Goal: Task Accomplishment & Management: Use online tool/utility

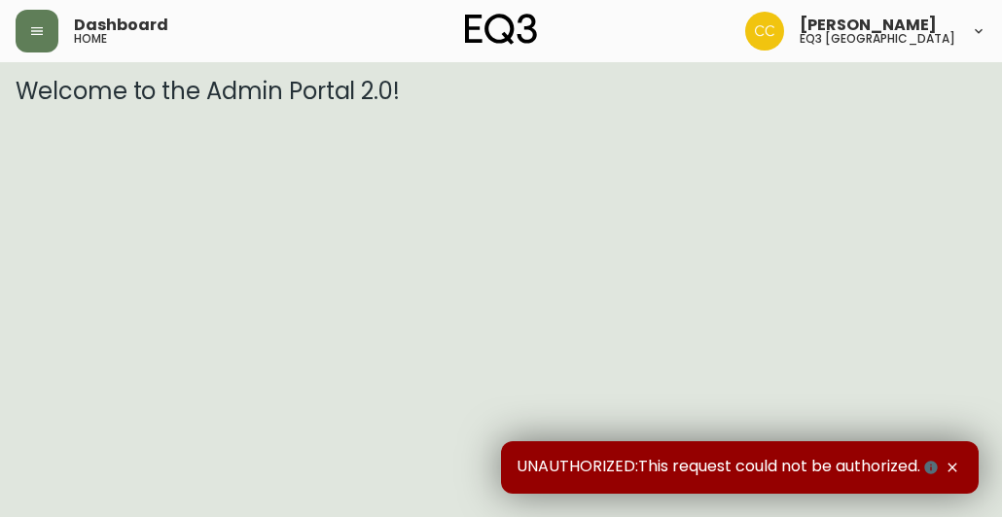
click at [70, 27] on div "Dashboard home" at bounding box center [178, 31] width 324 height 43
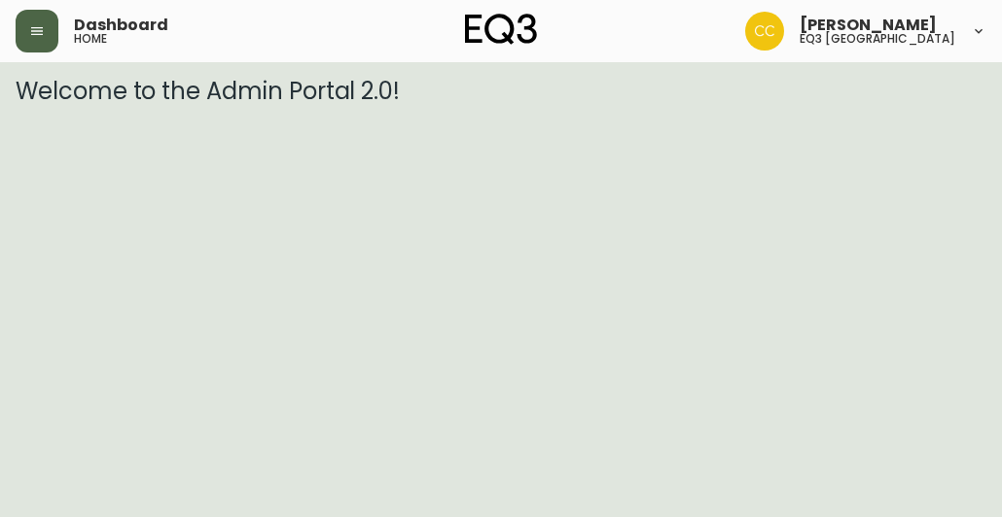
drag, startPoint x: 26, startPoint y: 27, endPoint x: 47, endPoint y: 30, distance: 20.6
click at [47, 30] on button "button" at bounding box center [37, 31] width 43 height 43
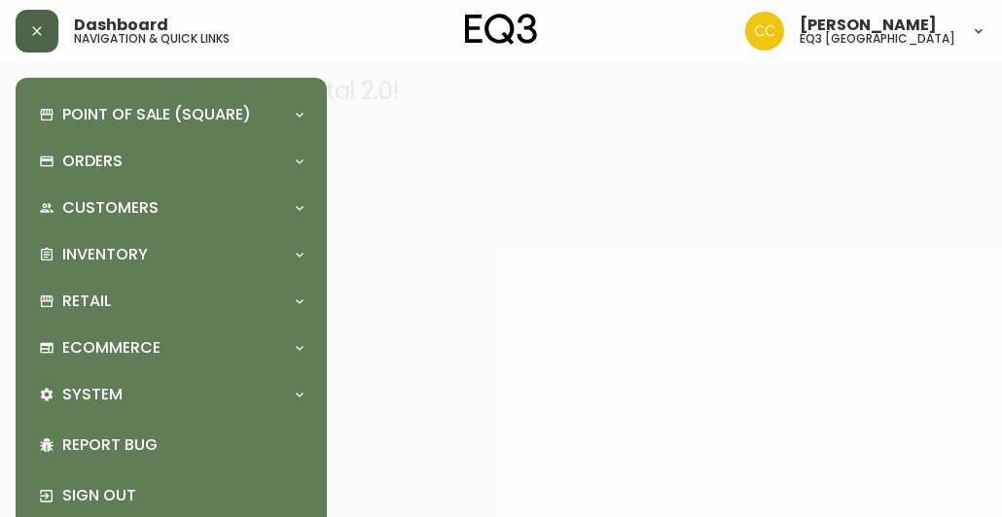
click at [47, 30] on button "button" at bounding box center [37, 31] width 43 height 43
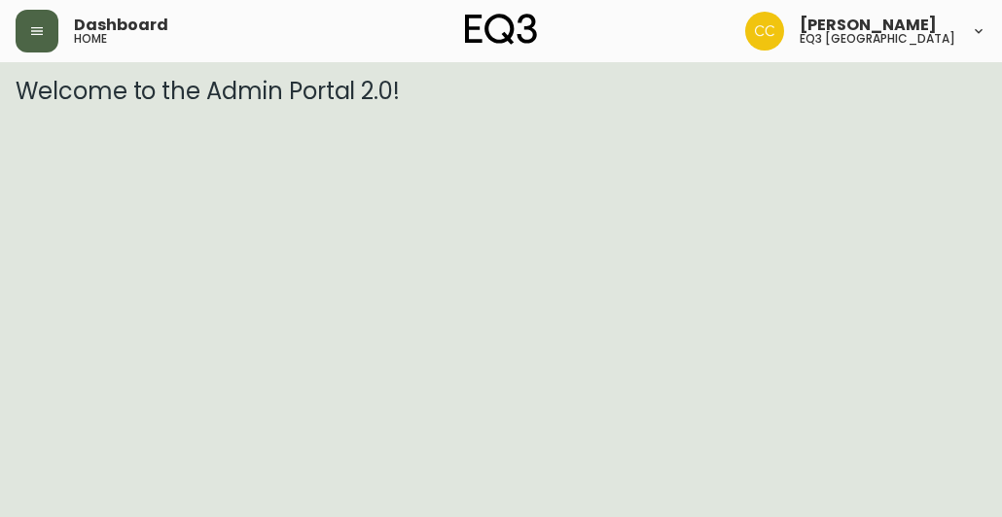
click at [47, 30] on button "button" at bounding box center [37, 31] width 43 height 43
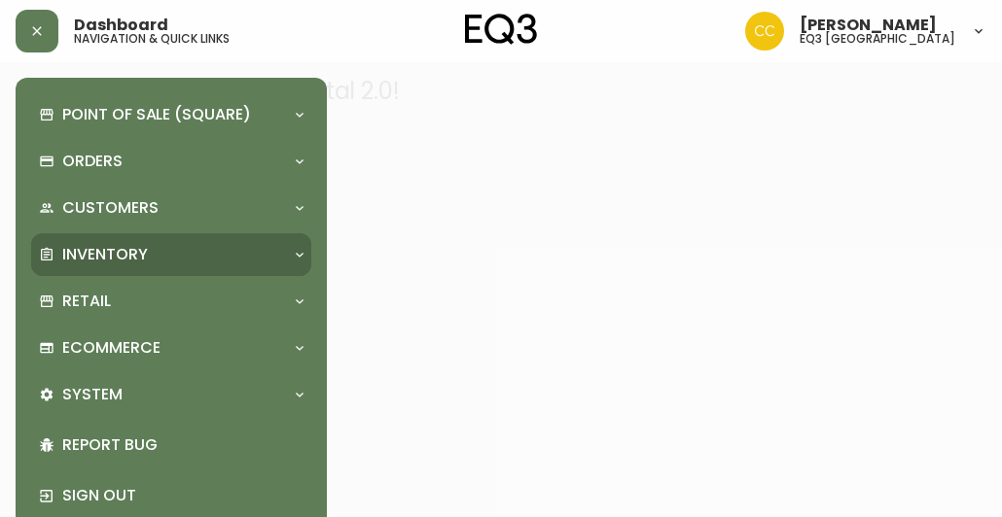
click at [101, 258] on p "Inventory" at bounding box center [105, 254] width 86 height 21
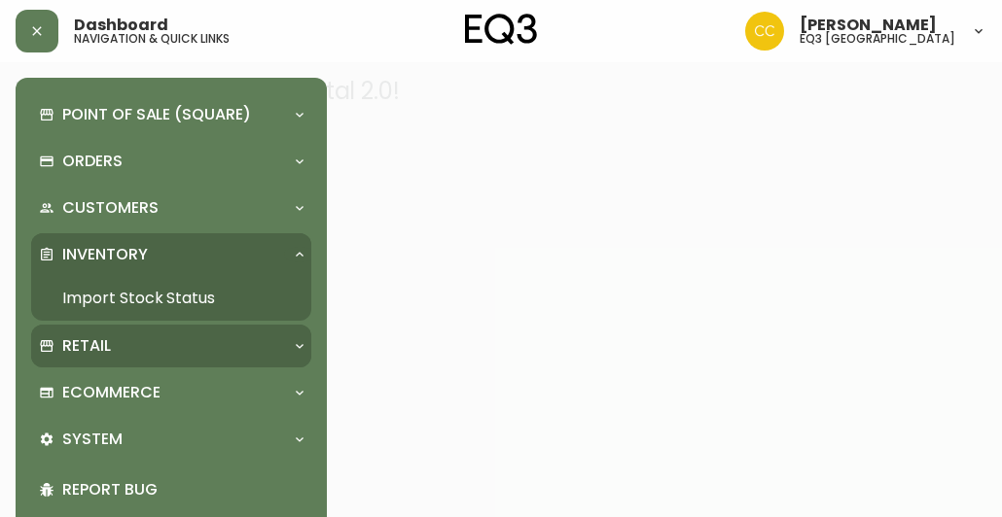
click at [93, 354] on p "Retail" at bounding box center [86, 345] width 49 height 21
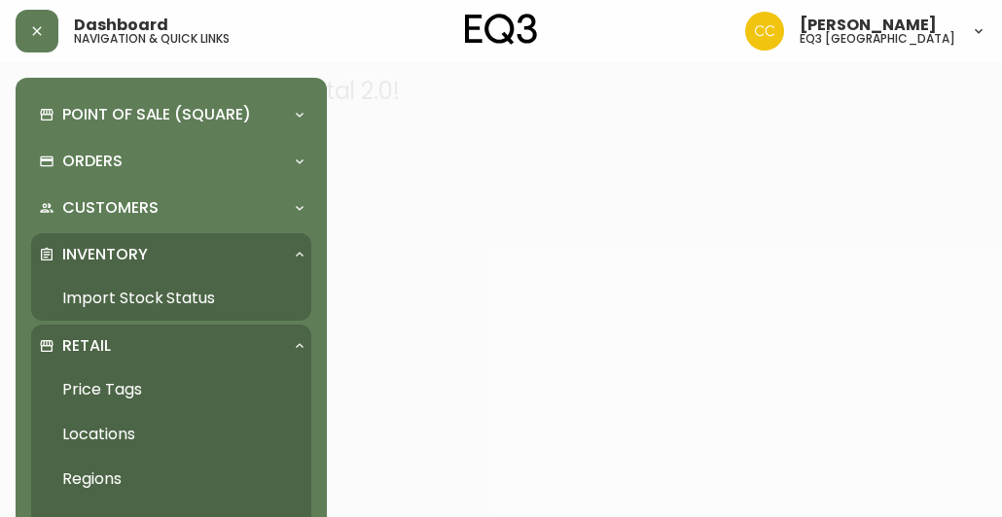
click at [115, 382] on link "Price Tags" at bounding box center [171, 390] width 280 height 45
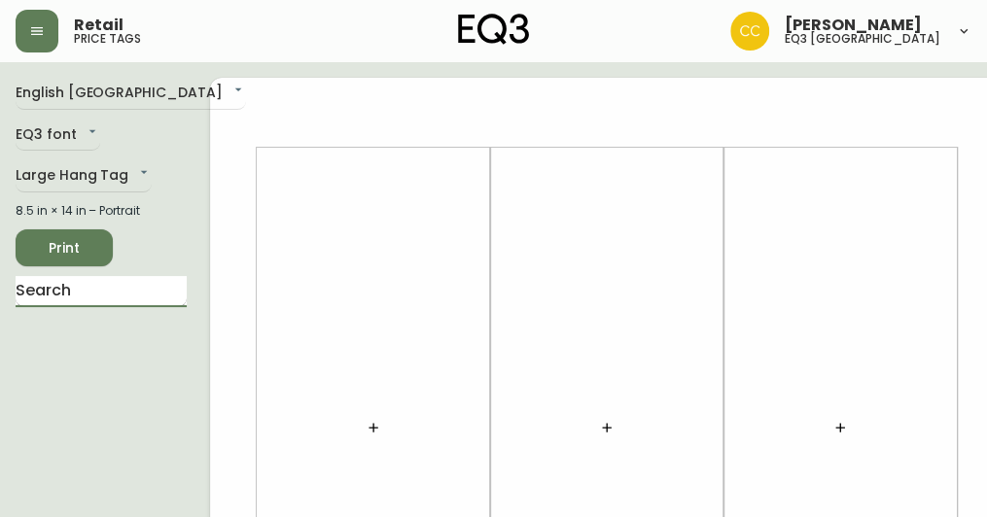
click at [68, 291] on input "text" at bounding box center [101, 291] width 171 height 31
click at [68, 291] on input "so" at bounding box center [101, 291] width 171 height 31
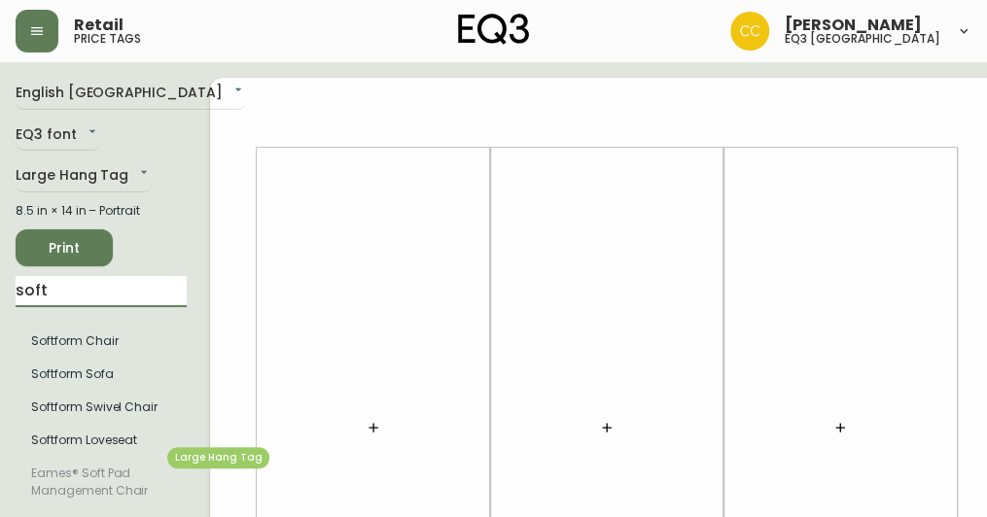
type input "soft"
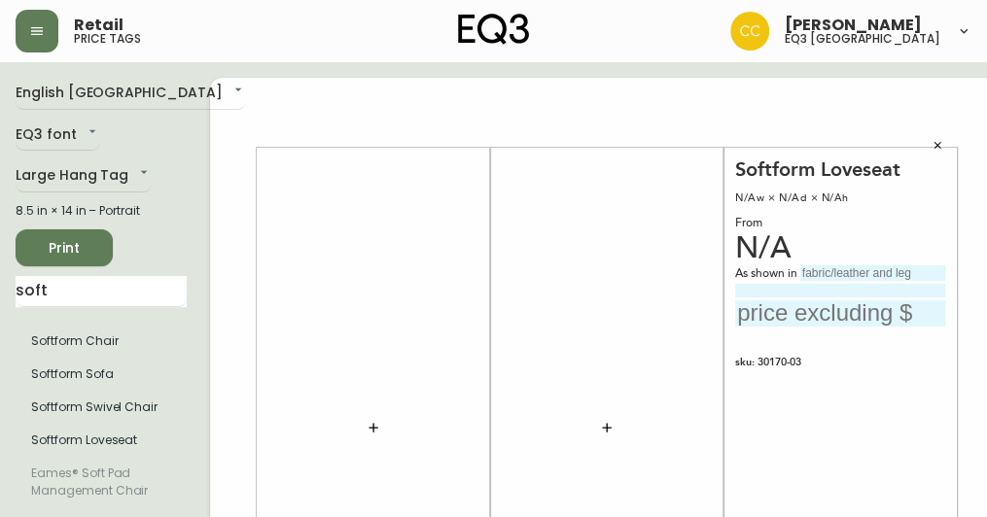
click at [749, 247] on div "N/A" at bounding box center [840, 249] width 210 height 18
click at [797, 260] on div "Softform Loveseat N/Aw × N/Ad × N/Ah From N/A As shown in sku: 30170-03 Made an…" at bounding box center [840, 429] width 210 height 542
click at [741, 240] on div "N/A" at bounding box center [840, 249] width 210 height 18
click at [749, 198] on div "N/Aw × N/Ad × N/Ah" at bounding box center [840, 199] width 210 height 18
click at [892, 352] on div "Softform Loveseat N/Aw × N/Ad × N/Ah From N/A As shown in sku: 30170-03 Made an…" at bounding box center [840, 429] width 210 height 542
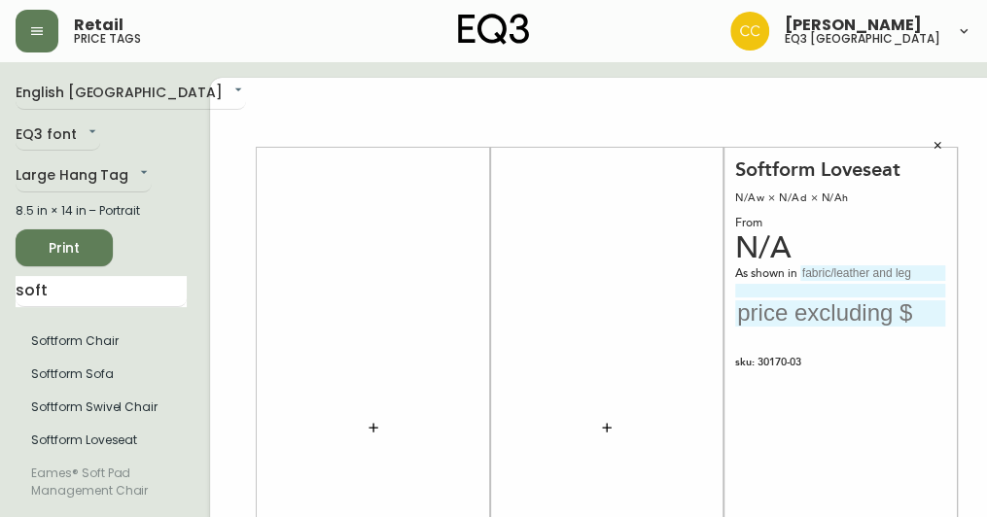
click at [800, 275] on input "text" at bounding box center [872, 273] width 145 height 16
click at [748, 240] on div "N/A" at bounding box center [840, 249] width 210 height 18
click at [747, 227] on div "From" at bounding box center [840, 224] width 210 height 18
click at [762, 193] on div "N/Aw × N/Ad × N/Ah" at bounding box center [840, 199] width 210 height 18
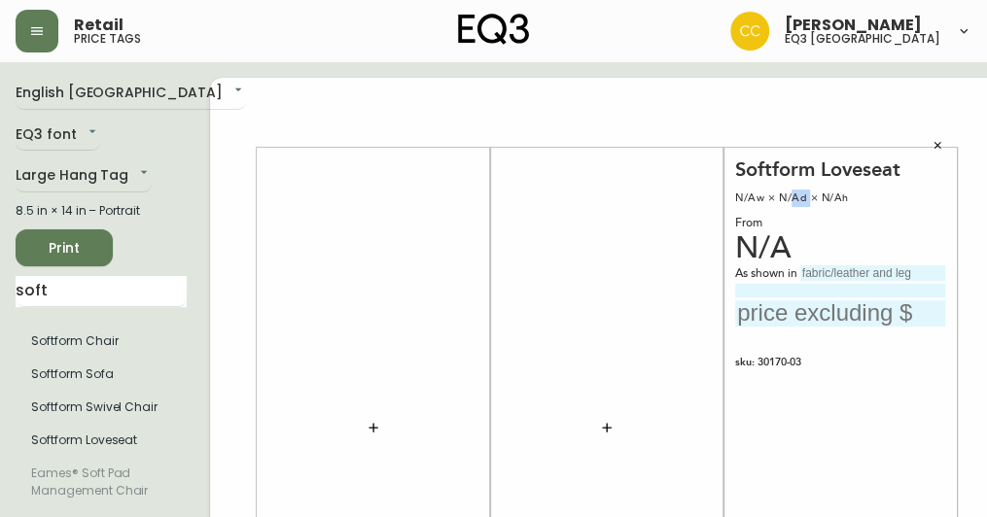
click at [764, 194] on div "N/Aw × N/Ad × N/Ah" at bounding box center [840, 199] width 210 height 18
drag, startPoint x: 764, startPoint y: 194, endPoint x: 837, endPoint y: 244, distance: 88.2
click at [837, 244] on div "N/A" at bounding box center [840, 249] width 210 height 18
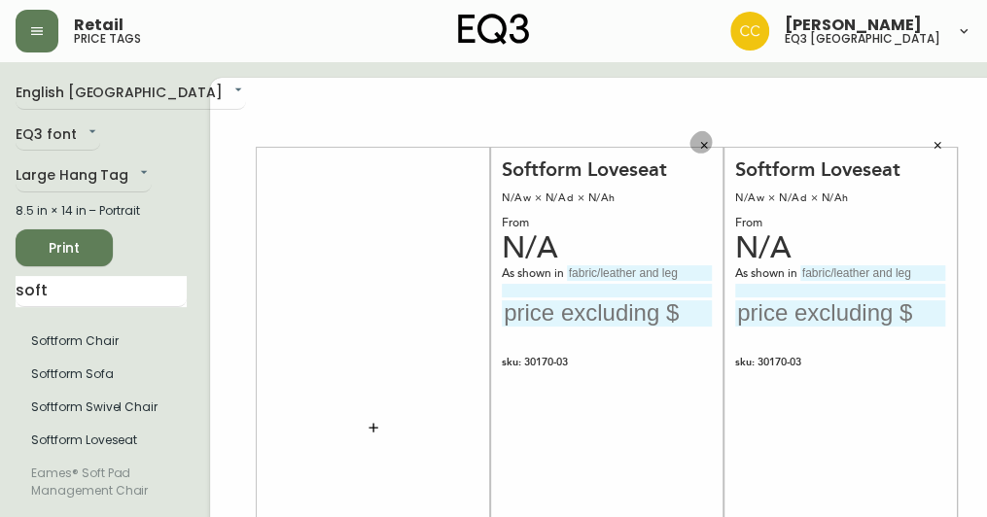
click at [689, 139] on button "button" at bounding box center [703, 145] width 29 height 29
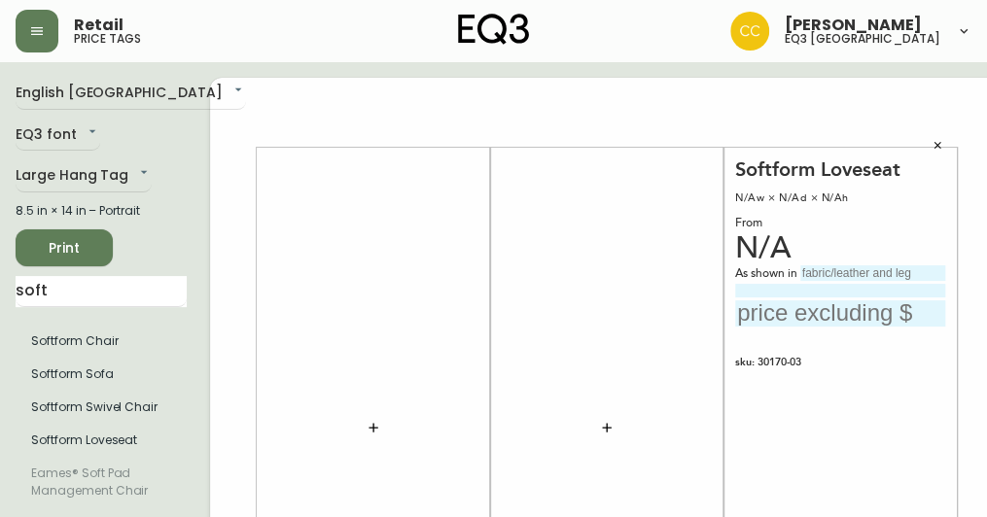
click at [783, 246] on div "N/A" at bounding box center [840, 249] width 210 height 18
click at [923, 131] on button "button" at bounding box center [937, 145] width 29 height 29
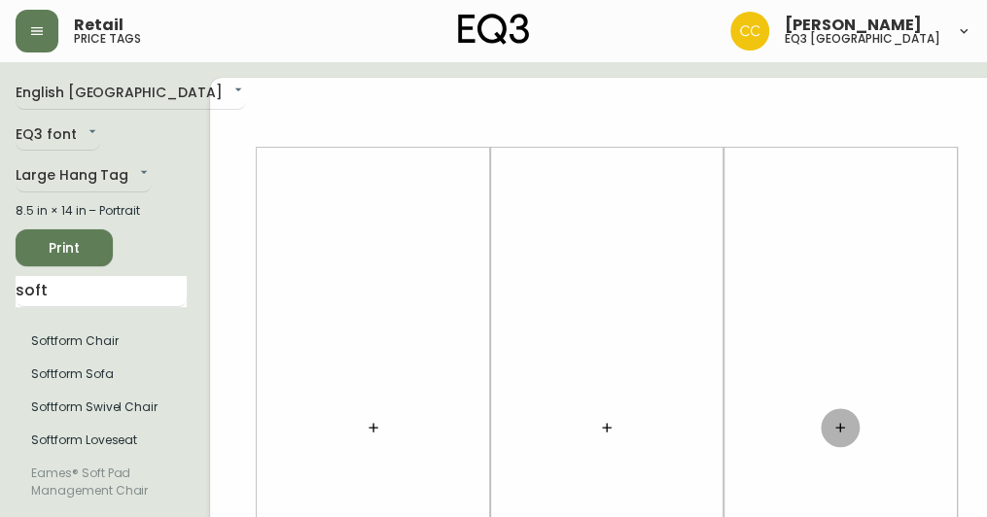
click at [832, 423] on icon "button" at bounding box center [840, 428] width 16 height 16
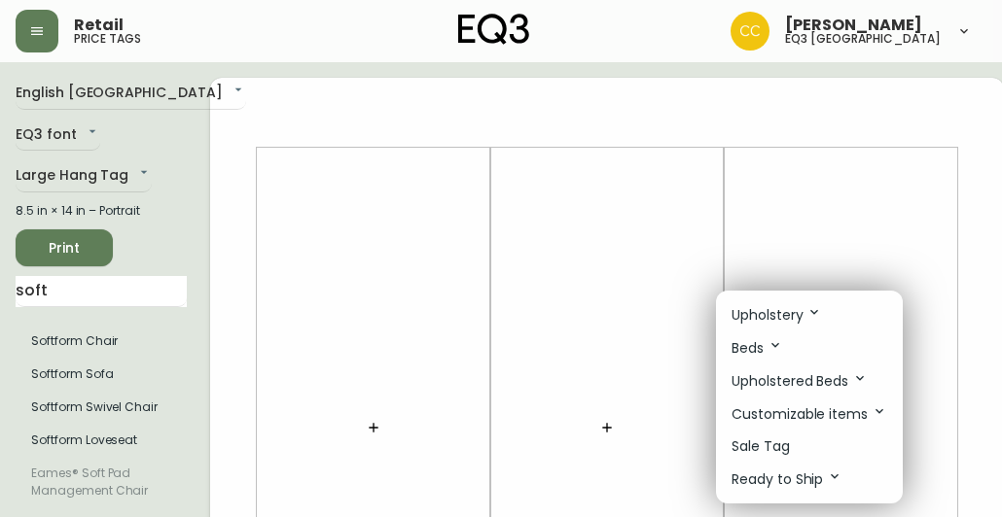
click at [784, 316] on p "Upholstery" at bounding box center [776, 314] width 90 height 21
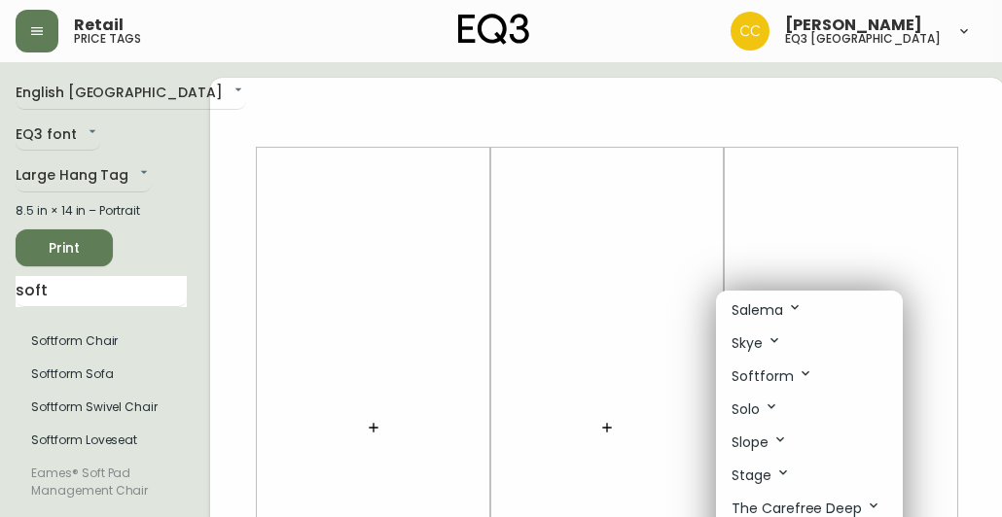
scroll to position [1071, 0]
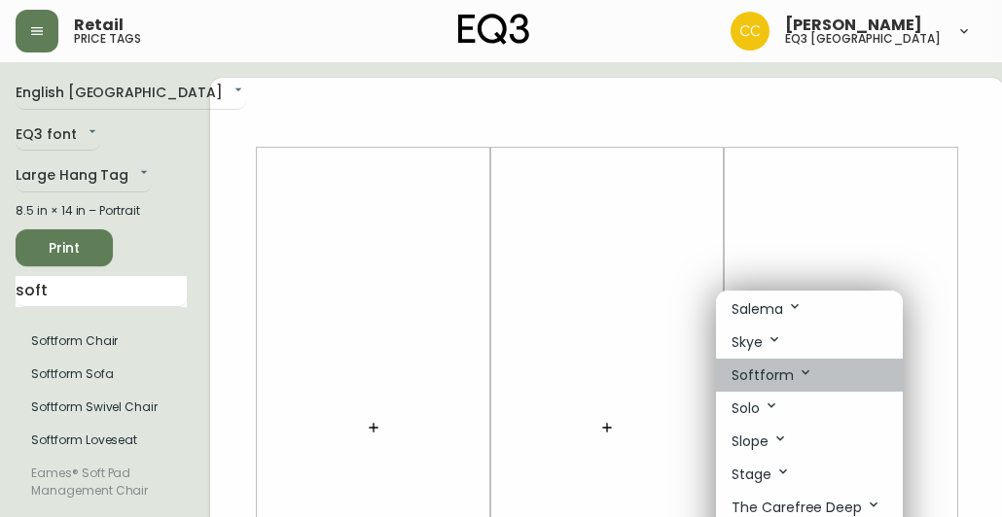
click at [797, 365] on icon at bounding box center [805, 373] width 16 height 16
click at [800, 365] on icon at bounding box center [805, 373] width 16 height 16
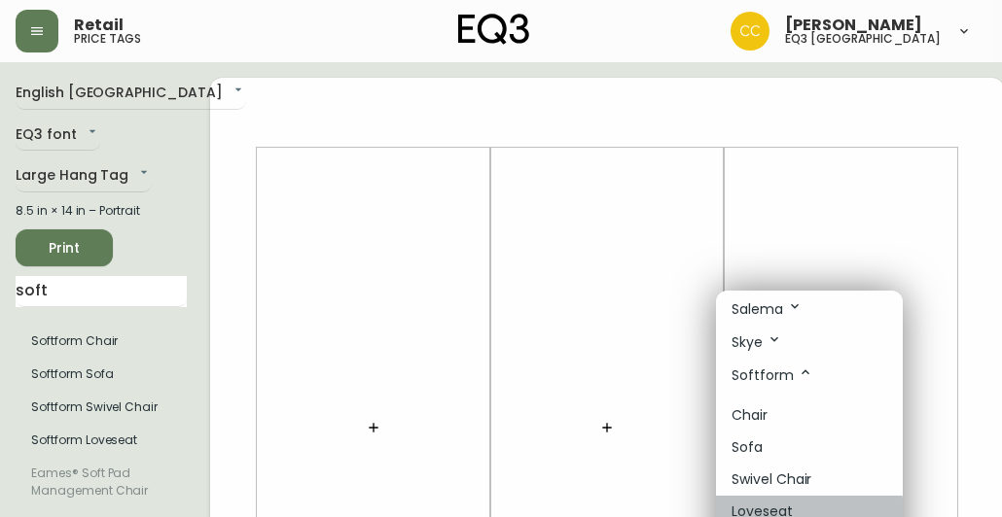
click at [758, 504] on p "Loveseat" at bounding box center [761, 512] width 61 height 20
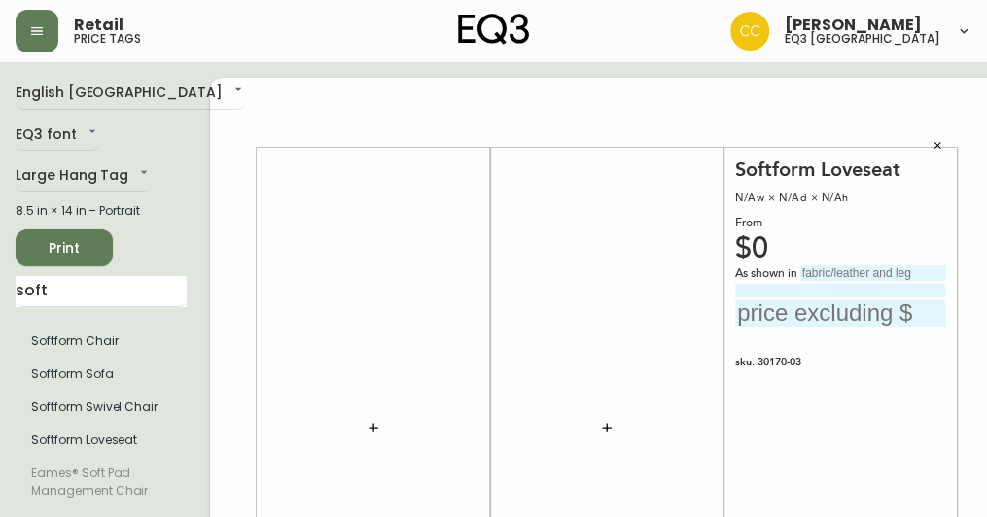
click at [735, 242] on div "$0" at bounding box center [840, 249] width 210 height 18
click at [745, 244] on div "$0" at bounding box center [840, 249] width 210 height 18
click at [735, 245] on div "$0" at bounding box center [840, 249] width 210 height 18
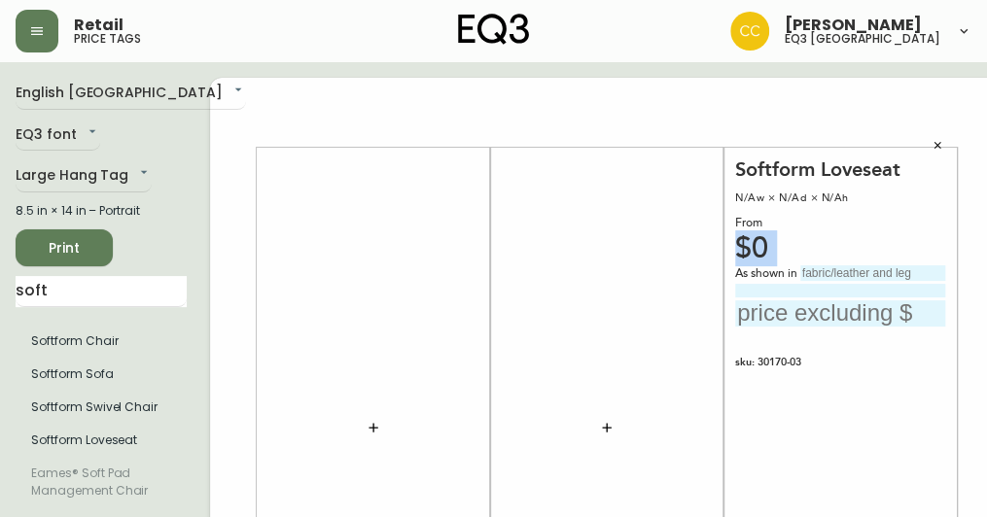
click at [735, 245] on div "$0" at bounding box center [840, 249] width 210 height 18
drag, startPoint x: 718, startPoint y: 245, endPoint x: 766, endPoint y: 244, distance: 48.6
click at [766, 244] on div "$0" at bounding box center [840, 249] width 210 height 18
click at [799, 248] on div "$0" at bounding box center [840, 249] width 210 height 18
click at [735, 240] on div "$0" at bounding box center [840, 249] width 210 height 18
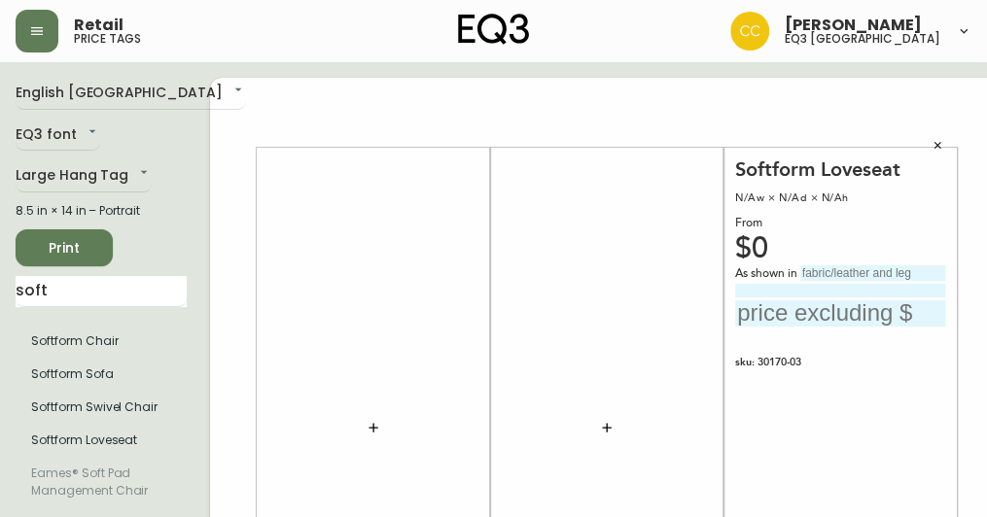
click at [754, 244] on div "$0" at bounding box center [840, 249] width 210 height 18
click at [735, 240] on div "$0" at bounding box center [840, 249] width 210 height 18
click at [818, 225] on div "From" at bounding box center [840, 224] width 210 height 18
click at [934, 144] on icon "button" at bounding box center [937, 145] width 7 height 7
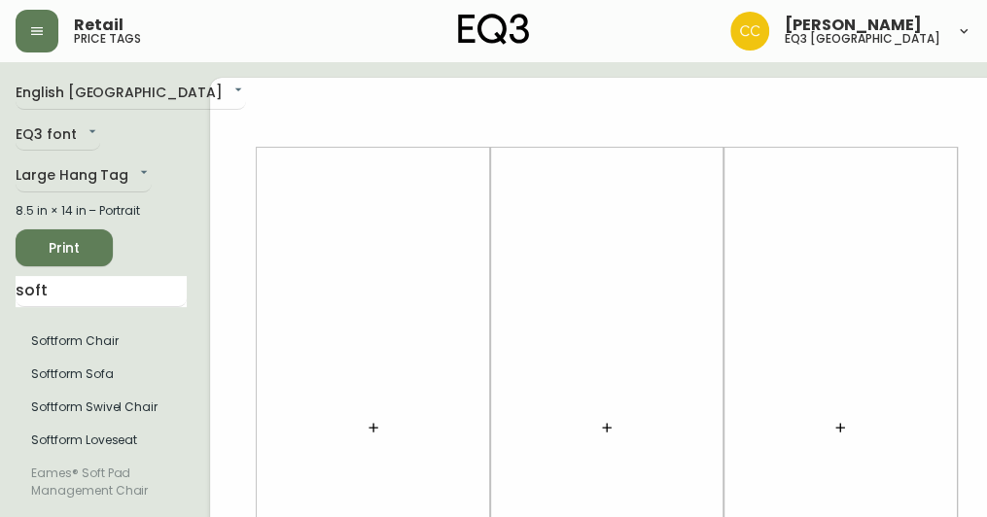
drag, startPoint x: 95, startPoint y: 474, endPoint x: 711, endPoint y: 300, distance: 639.4
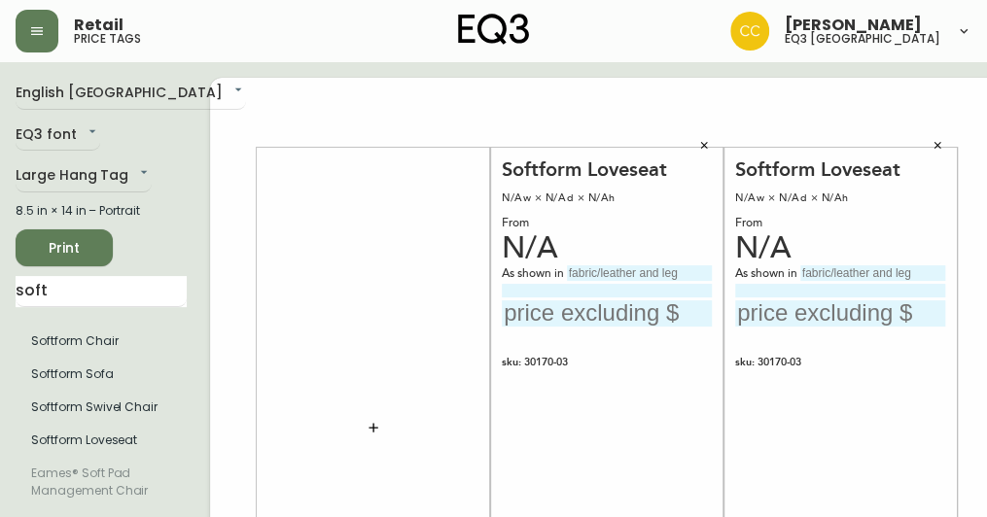
click at [593, 233] on div "Softform Loveseat N/Aw × N/Ad × N/Ah From N/A As shown in sku: 30170-03 Made an…" at bounding box center [607, 429] width 210 height 542
click at [689, 140] on button "button" at bounding box center [703, 145] width 29 height 29
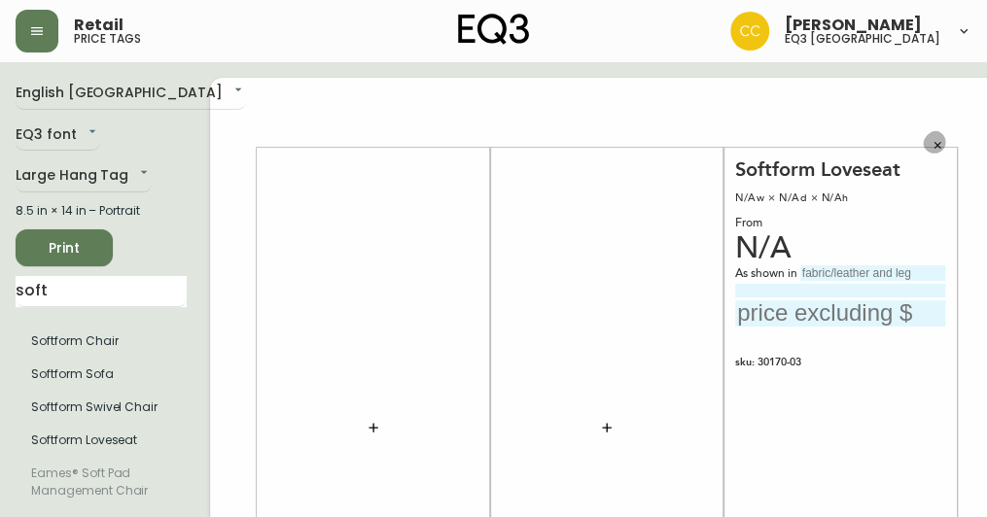
click at [932, 145] on icon "button" at bounding box center [938, 146] width 12 height 12
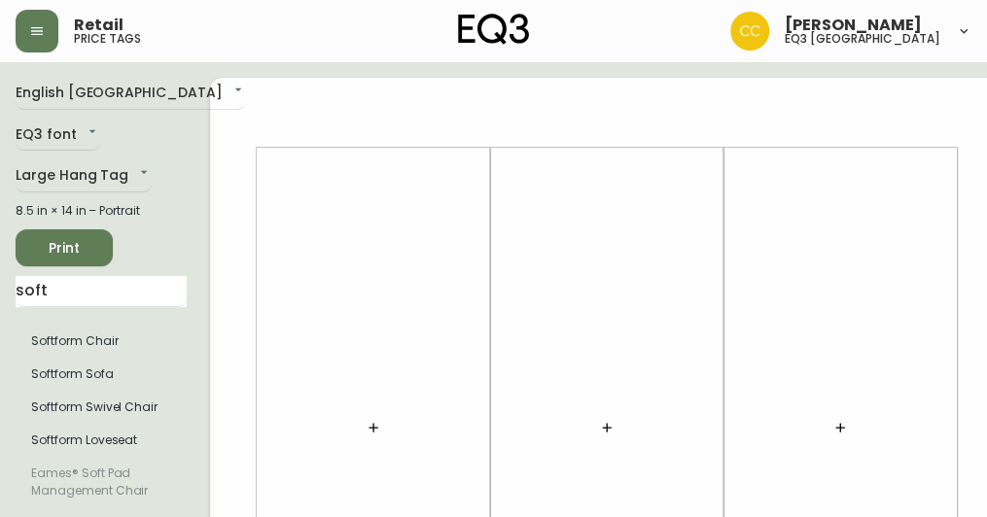
click at [832, 426] on icon "button" at bounding box center [840, 428] width 16 height 16
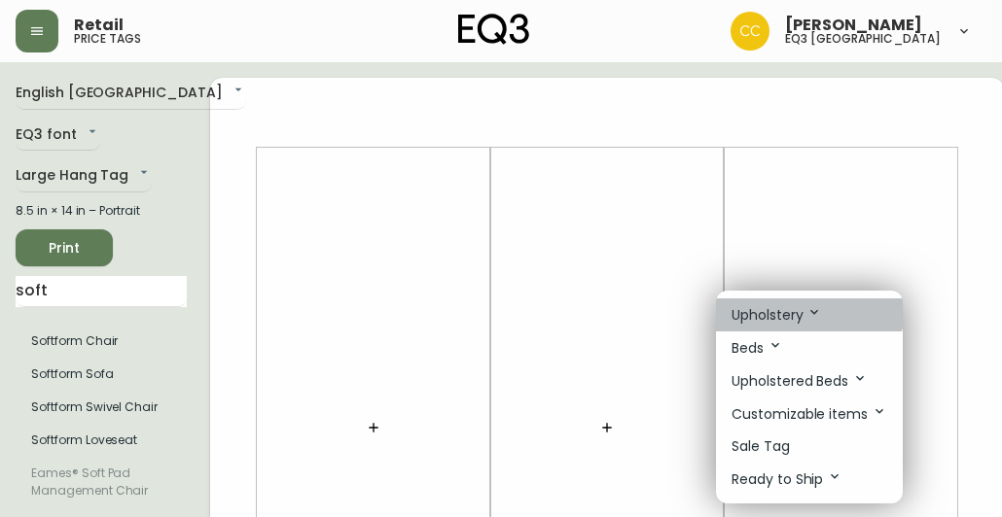
click at [801, 303] on li "Upholstery" at bounding box center [809, 315] width 187 height 33
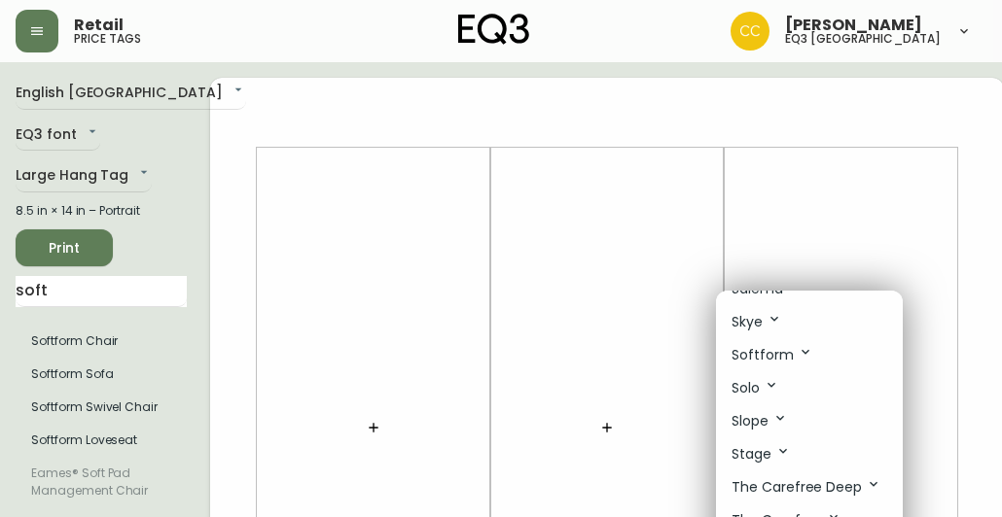
scroll to position [1092, 0]
click at [782, 345] on p "Softform" at bounding box center [772, 353] width 82 height 21
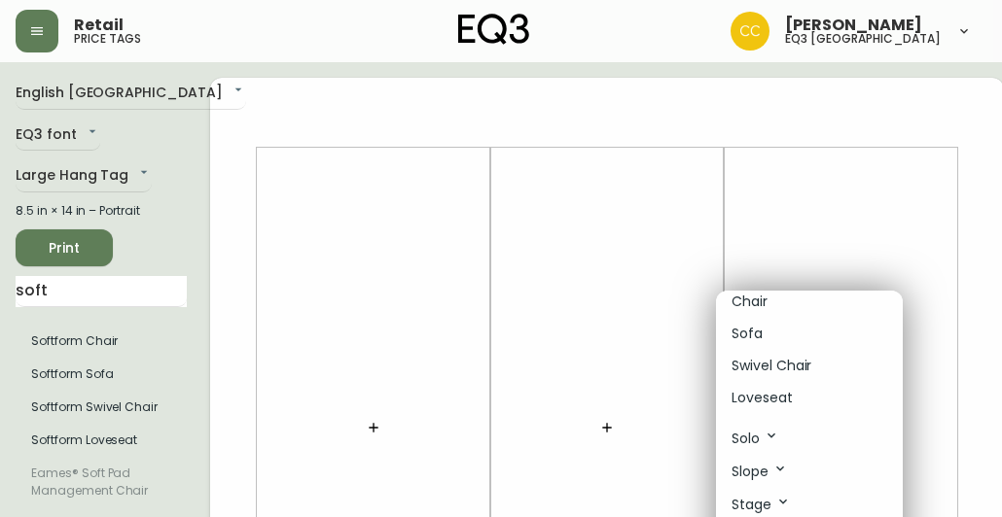
scroll to position [1191, 0]
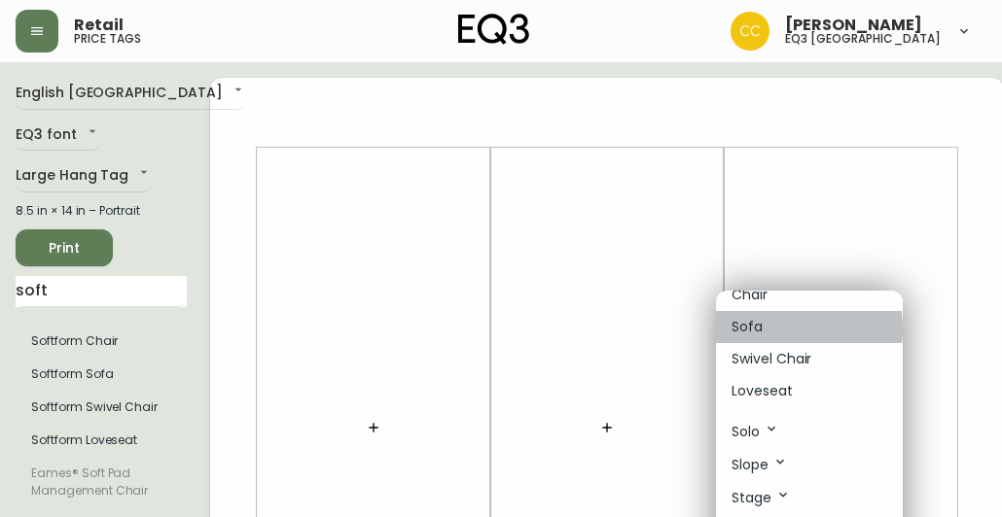
click at [751, 318] on p "Sofa" at bounding box center [746, 327] width 31 height 20
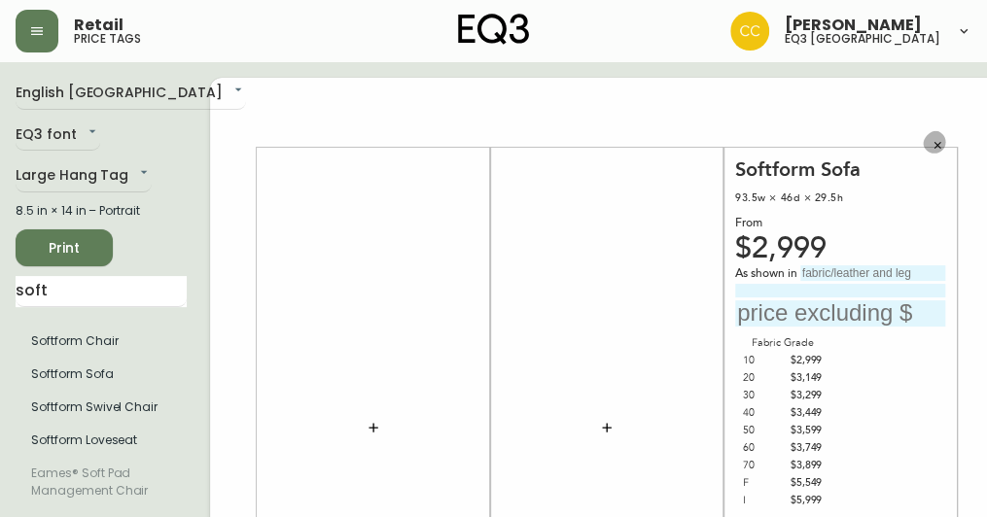
click at [932, 142] on icon "button" at bounding box center [938, 146] width 12 height 12
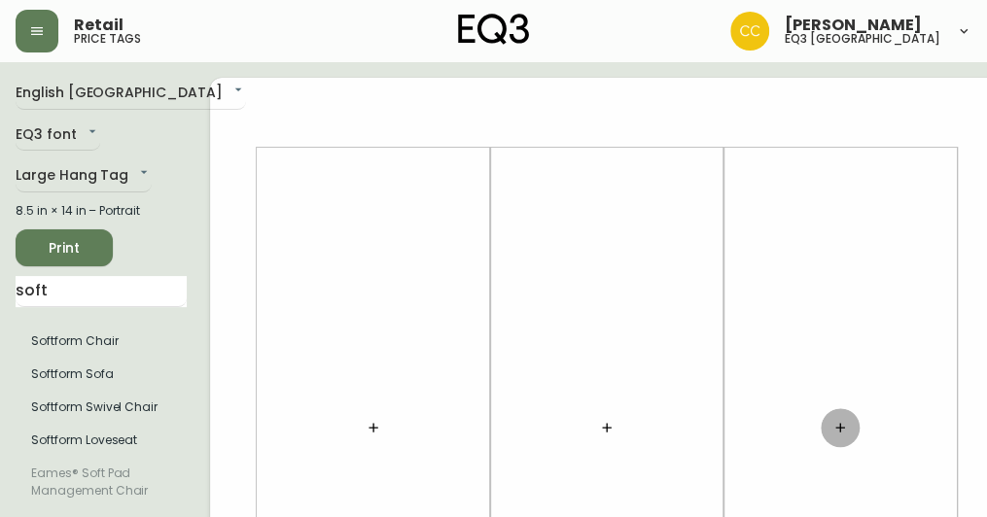
click at [835, 427] on icon "button" at bounding box center [839, 427] width 9 height 9
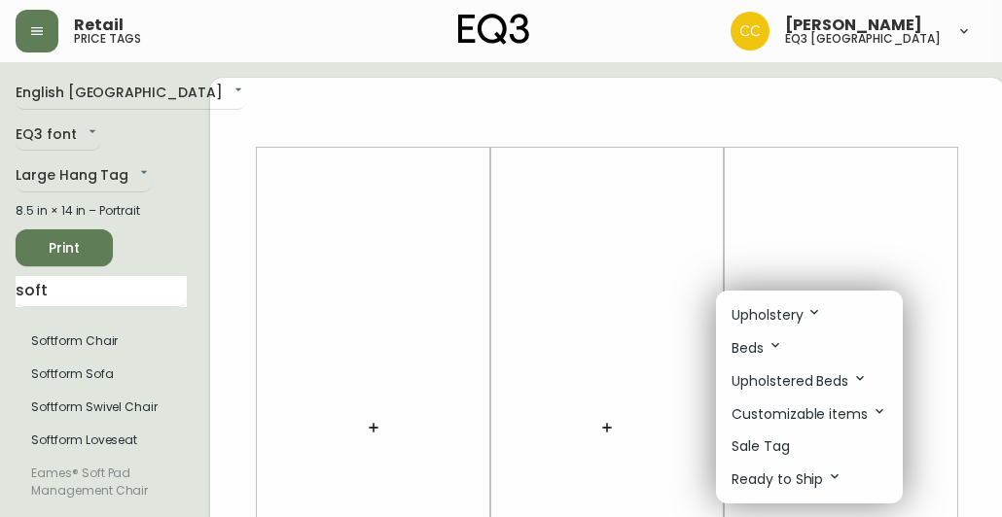
click at [817, 180] on div at bounding box center [501, 258] width 1002 height 517
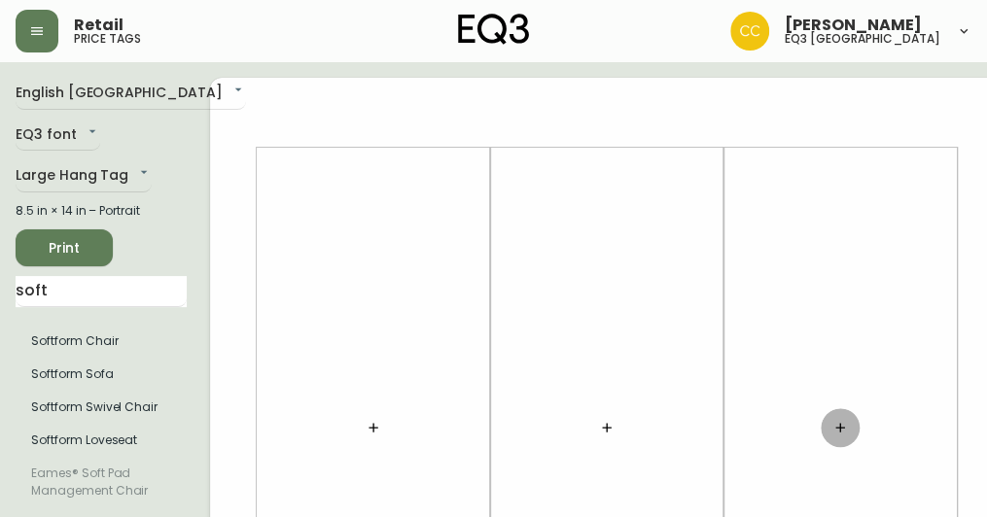
click at [821, 431] on button "button" at bounding box center [840, 427] width 39 height 39
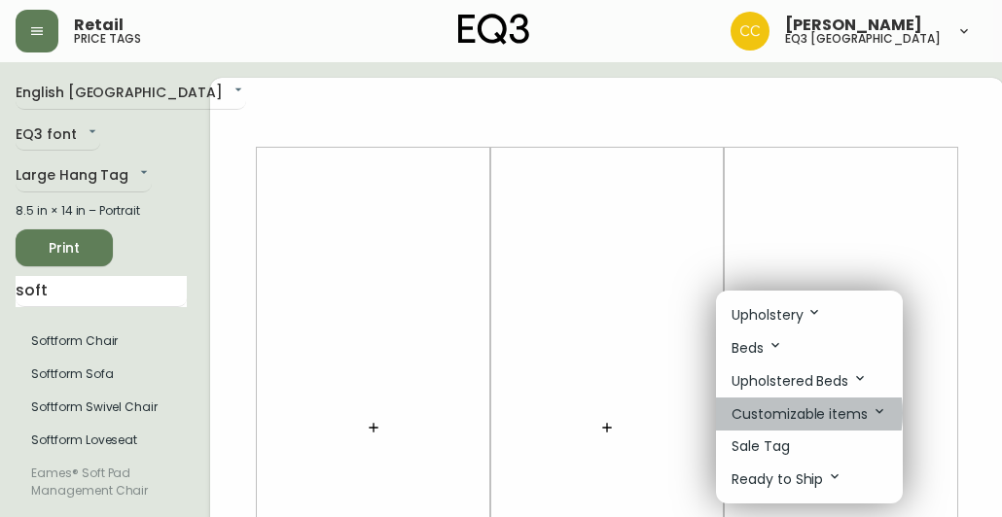
click at [781, 412] on p "Customizable items" at bounding box center [809, 414] width 156 height 21
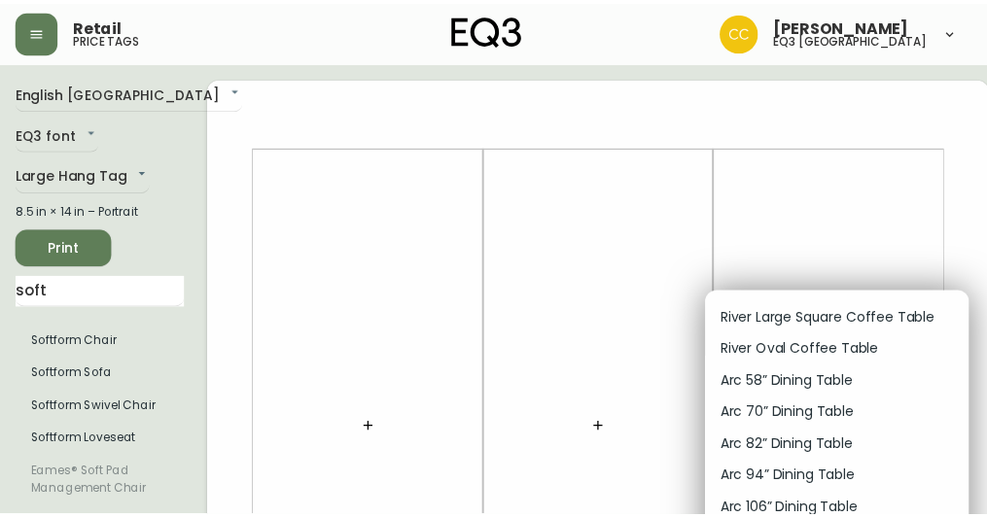
scroll to position [2292, 0]
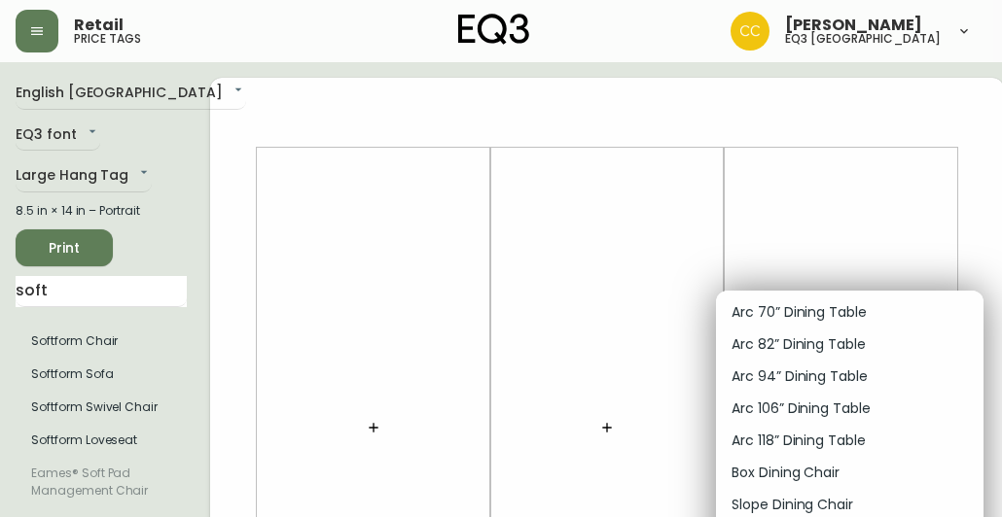
click at [733, 223] on div at bounding box center [501, 258] width 1002 height 517
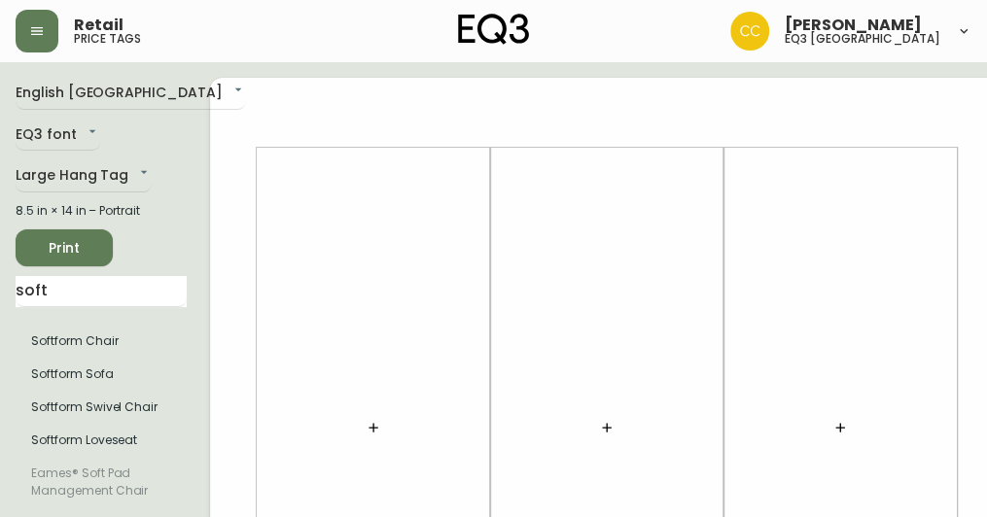
click at [821, 417] on button "button" at bounding box center [840, 427] width 39 height 39
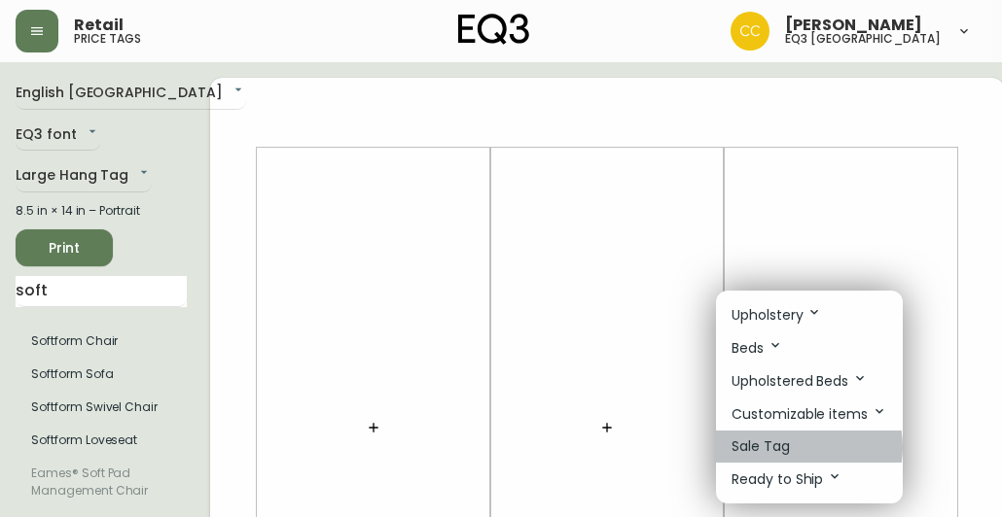
click at [796, 446] on li "Sale Tag" at bounding box center [809, 447] width 187 height 32
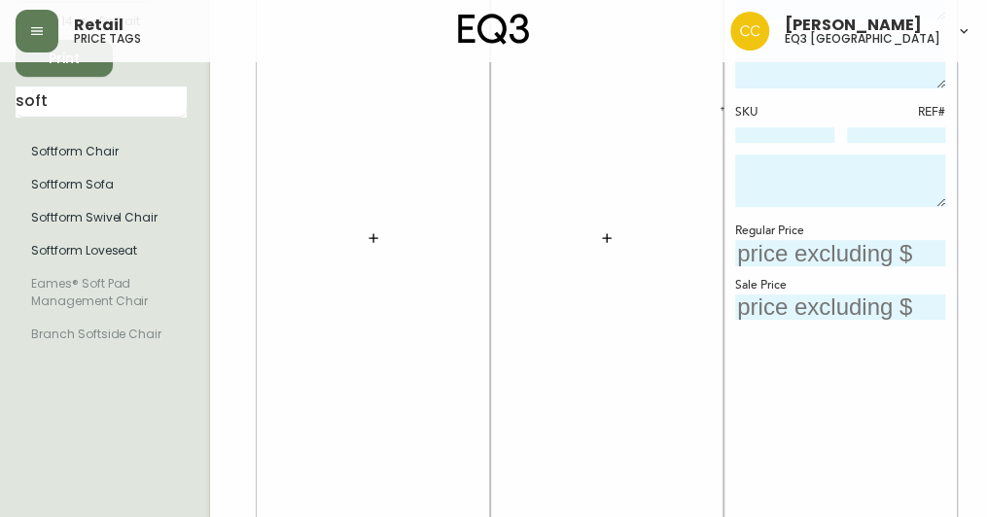
scroll to position [0, 0]
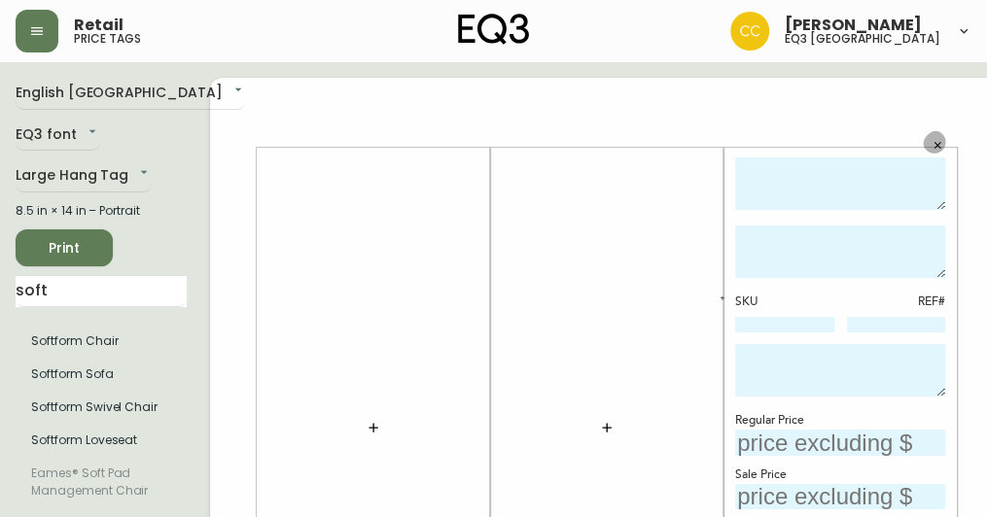
click at [934, 145] on icon "button" at bounding box center [937, 145] width 7 height 7
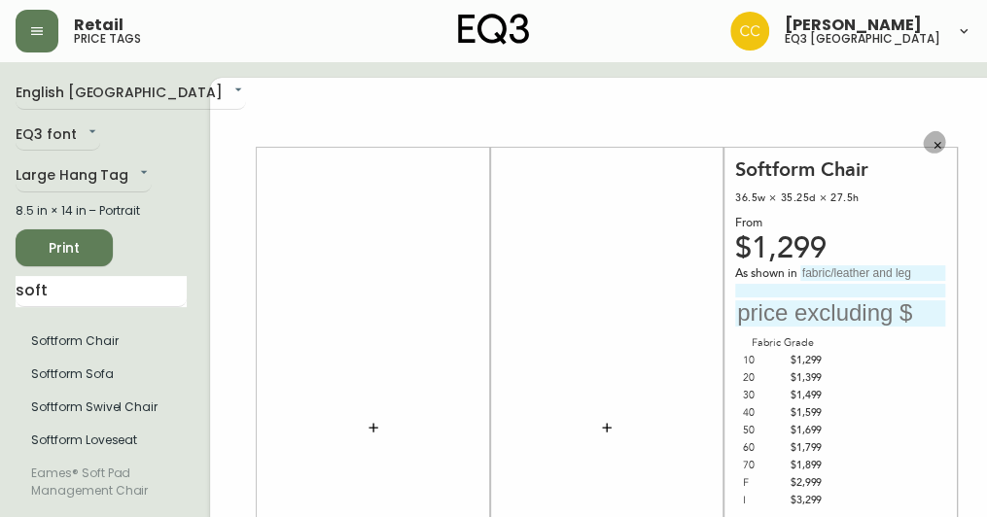
click at [932, 141] on icon "button" at bounding box center [938, 146] width 12 height 12
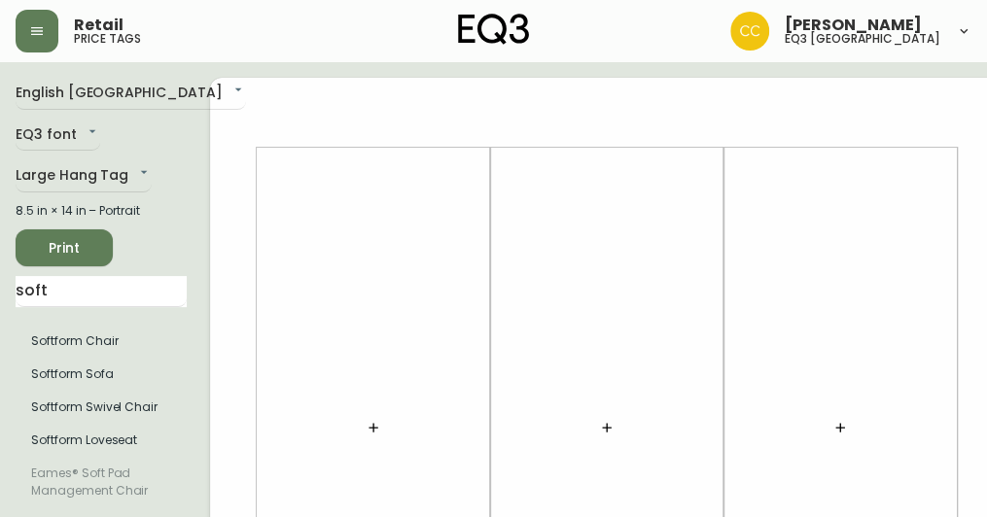
click at [366, 433] on icon "button" at bounding box center [374, 428] width 16 height 16
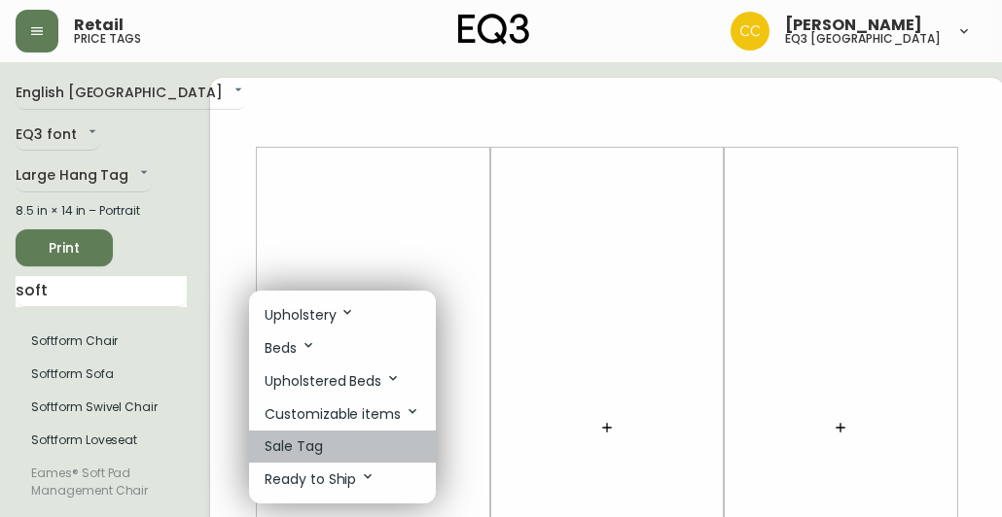
click at [344, 433] on li "Sale Tag" at bounding box center [342, 447] width 187 height 32
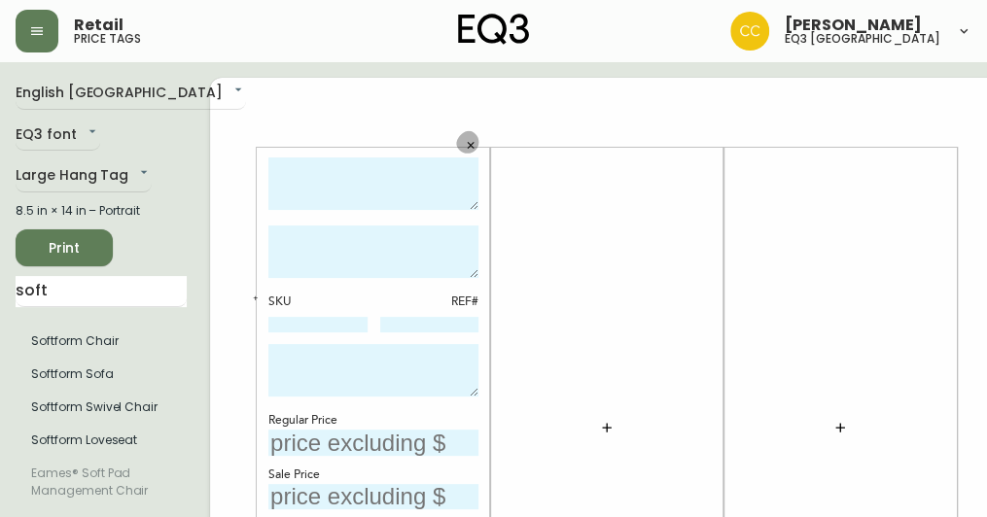
click at [465, 142] on icon "button" at bounding box center [471, 146] width 12 height 12
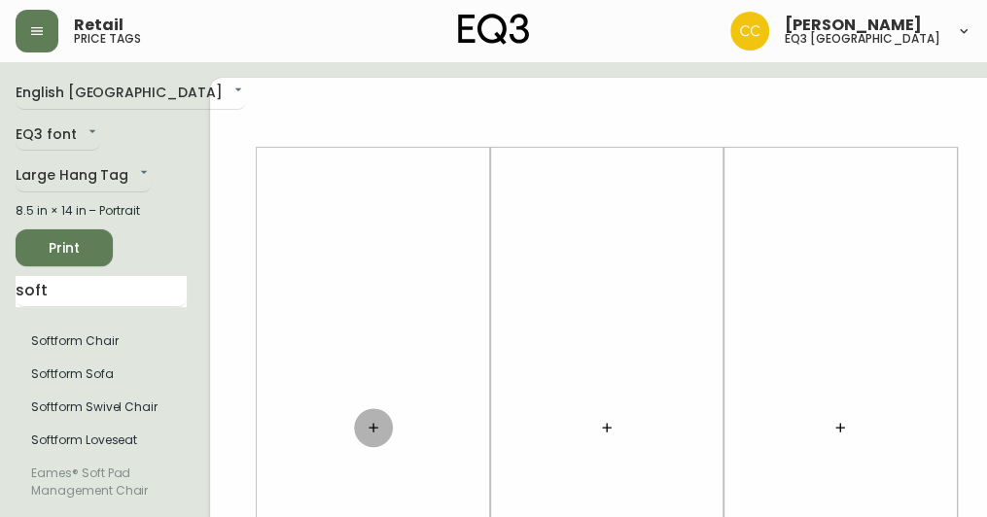
click at [354, 417] on button "button" at bounding box center [373, 427] width 39 height 39
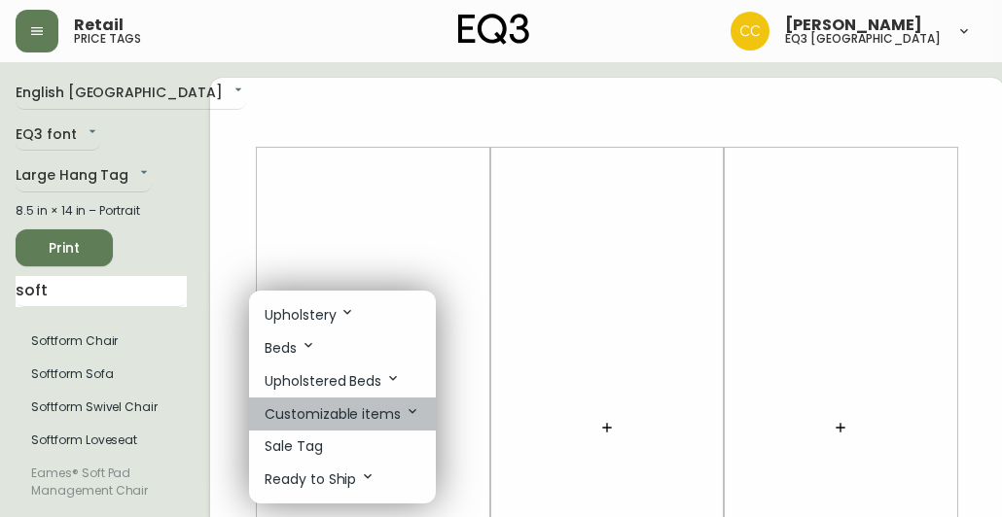
click at [408, 409] on icon at bounding box center [413, 412] width 16 height 16
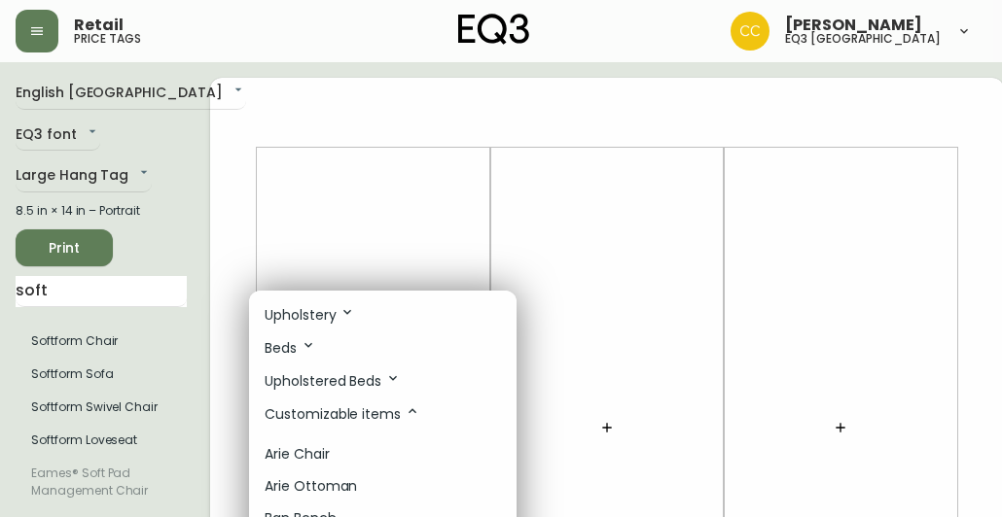
click at [384, 237] on div at bounding box center [501, 258] width 1002 height 517
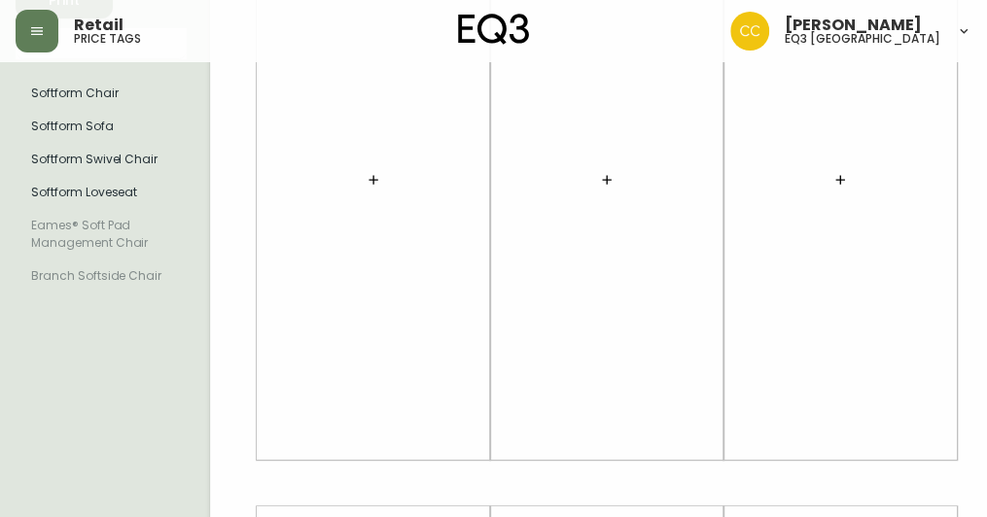
scroll to position [249, 0]
click at [366, 184] on icon "button" at bounding box center [374, 179] width 16 height 16
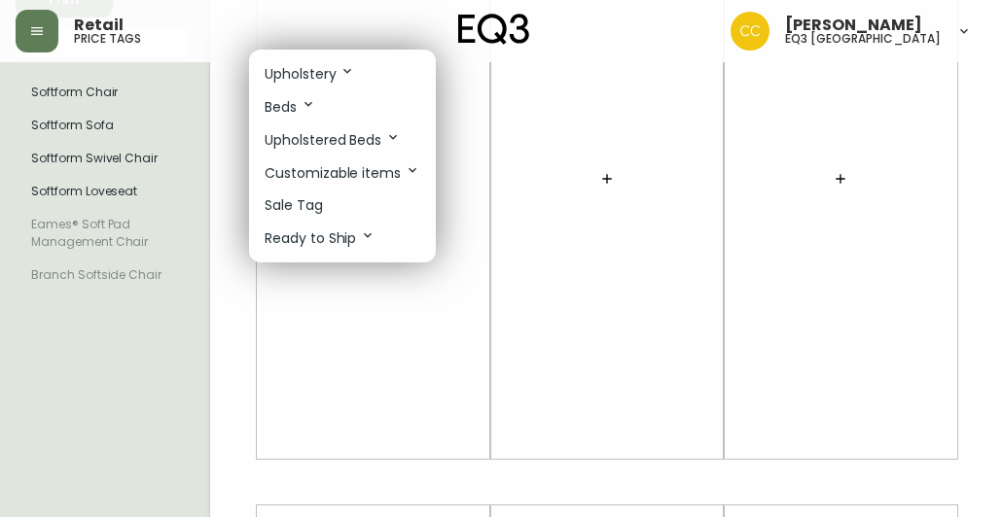
click at [589, 320] on div at bounding box center [501, 258] width 1002 height 517
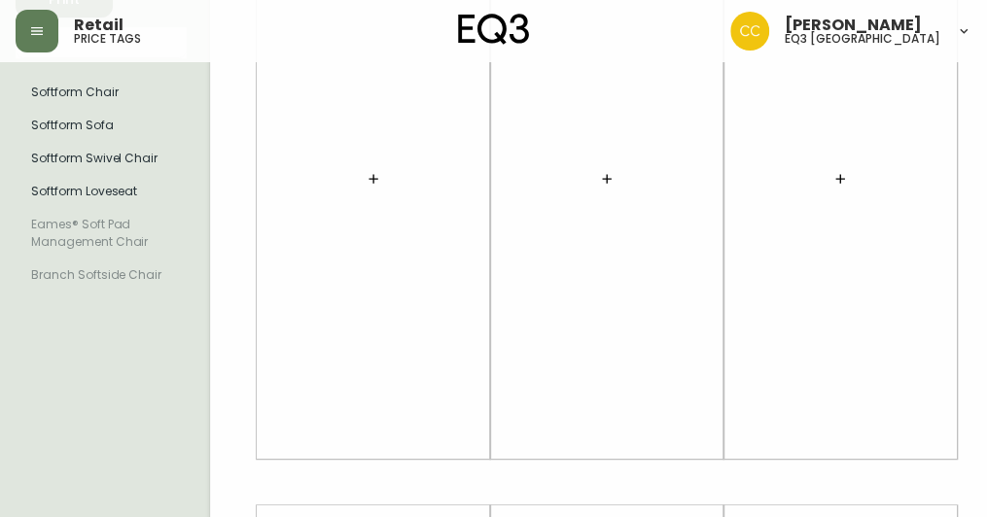
scroll to position [0, 0]
